Goal: Check status: Check status

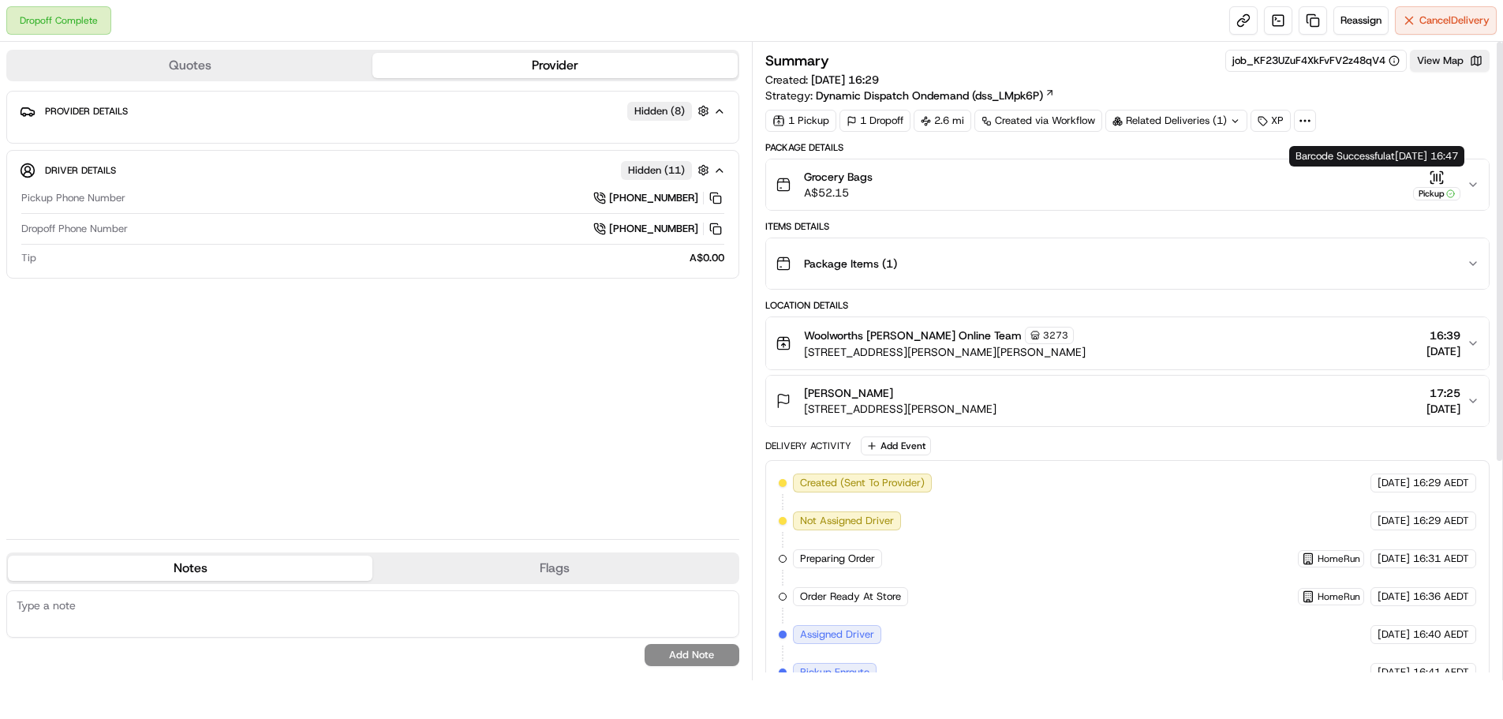
click at [1459, 181] on div "Pickup" at bounding box center [1436, 185] width 47 height 31
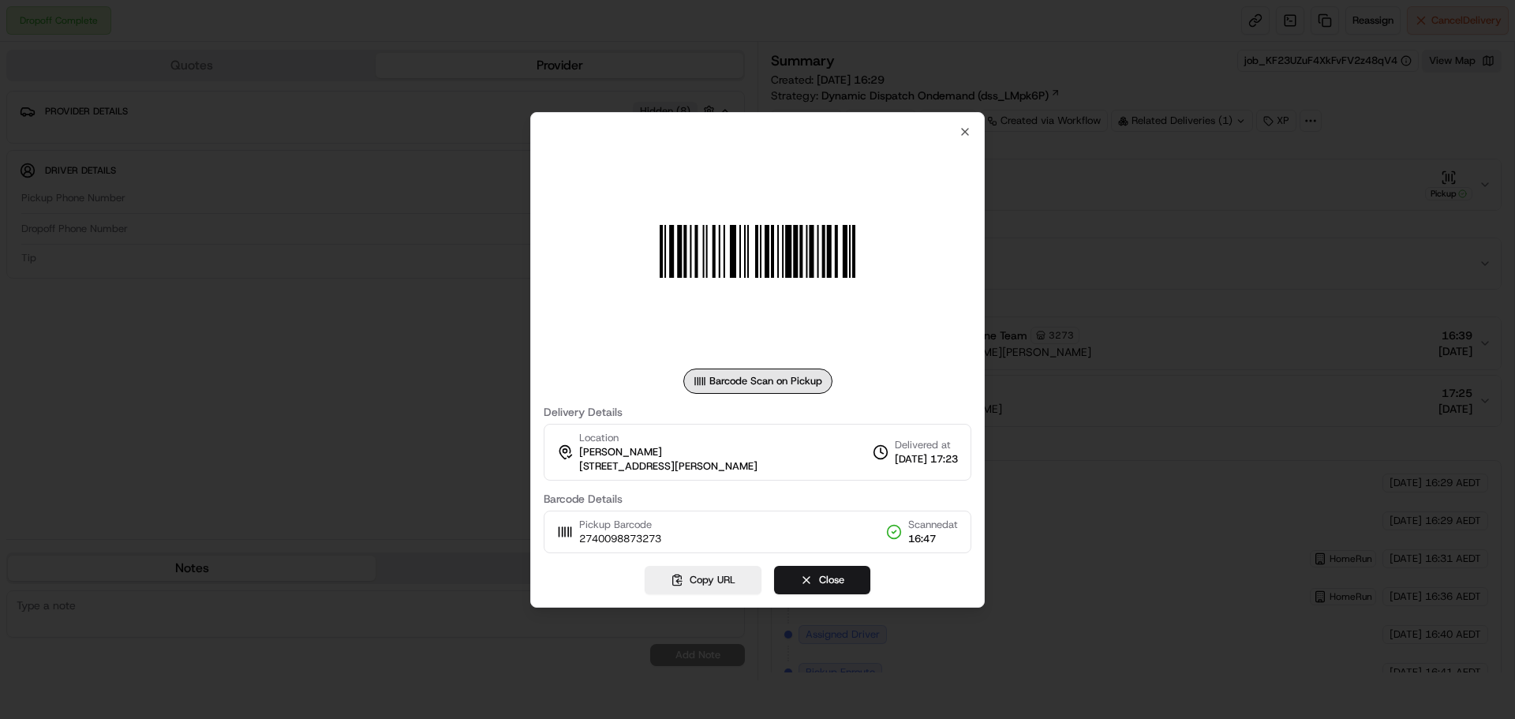
click at [1443, 181] on div at bounding box center [757, 359] width 1515 height 719
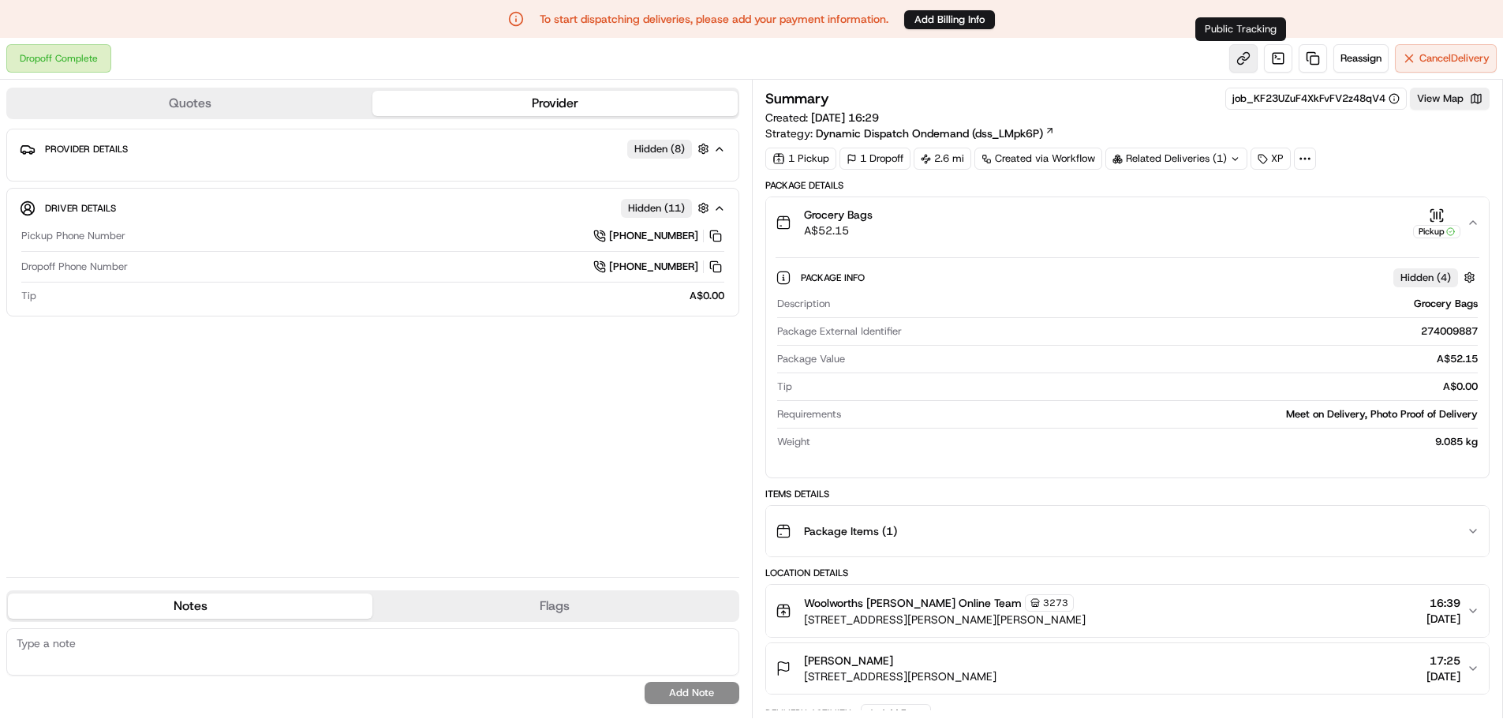
click at [1239, 54] on link at bounding box center [1243, 58] width 28 height 28
